Goal: Information Seeking & Learning: Learn about a topic

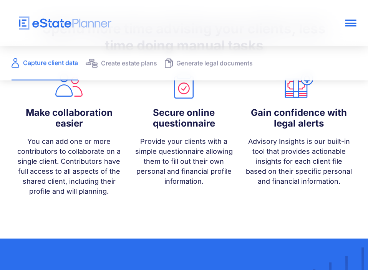
scroll to position [581, 0]
click at [240, 65] on div "Generate legal documents" at bounding box center [214, 64] width 76 height 8
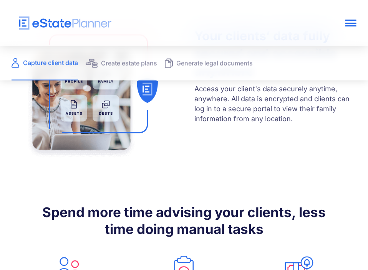
scroll to position [398, 0]
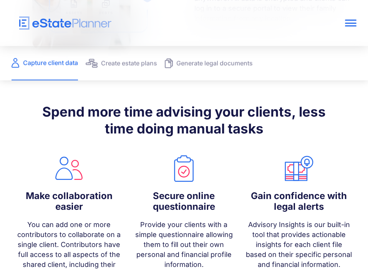
click at [353, 23] on div at bounding box center [351, 23] width 12 height 1
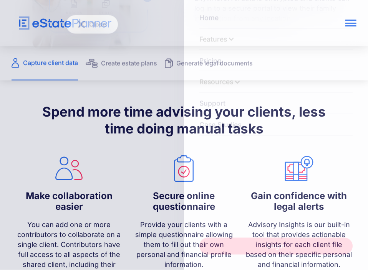
scroll to position [498, 0]
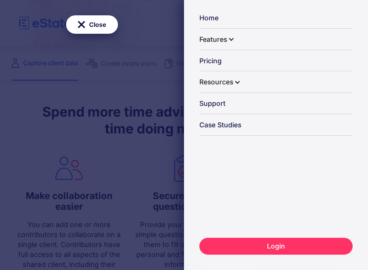
click at [223, 33] on div "Features" at bounding box center [213, 40] width 28 height 20
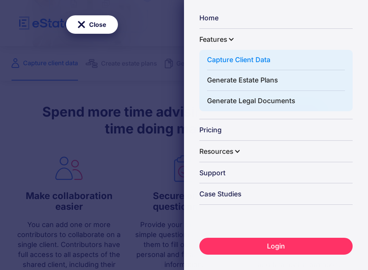
click at [225, 33] on div "Features" at bounding box center [213, 40] width 28 height 20
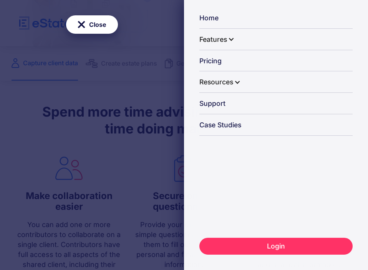
click at [237, 81] on div at bounding box center [237, 82] width 7 height 7
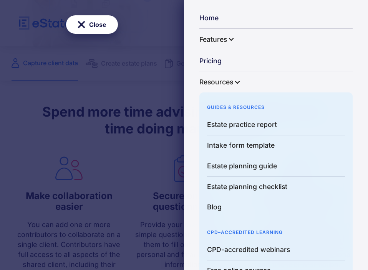
click at [235, 79] on div at bounding box center [237, 82] width 7 height 7
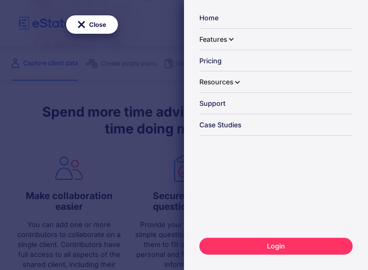
click at [164, 117] on div "Close Home Features Capture Client Data Generate Estate Plans Generate Legal Do…" at bounding box center [184, 135] width 368 height 270
click at [106, 28] on div "Close" at bounding box center [97, 24] width 17 height 11
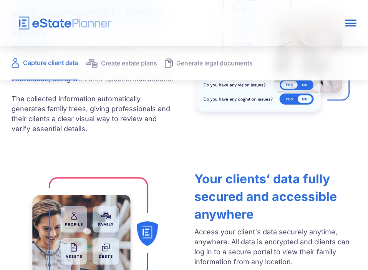
scroll to position [250, 0]
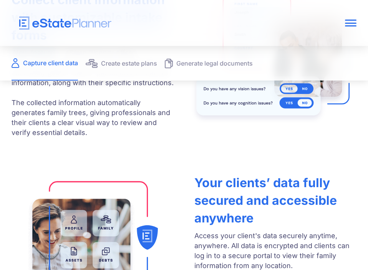
click at [345, 25] on div at bounding box center [351, 25] width 12 height 1
click at [350, 23] on div at bounding box center [351, 23] width 12 height 1
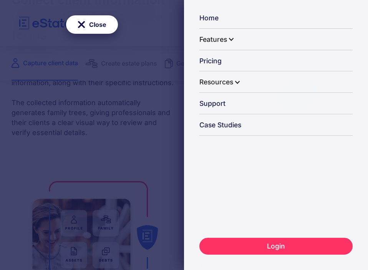
click at [214, 58] on link "Pricing" at bounding box center [275, 61] width 153 height 21
click at [109, 27] on div "Close" at bounding box center [92, 24] width 52 height 18
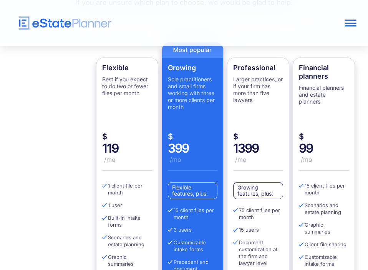
scroll to position [204, 0]
